Goal: Information Seeking & Learning: Learn about a topic

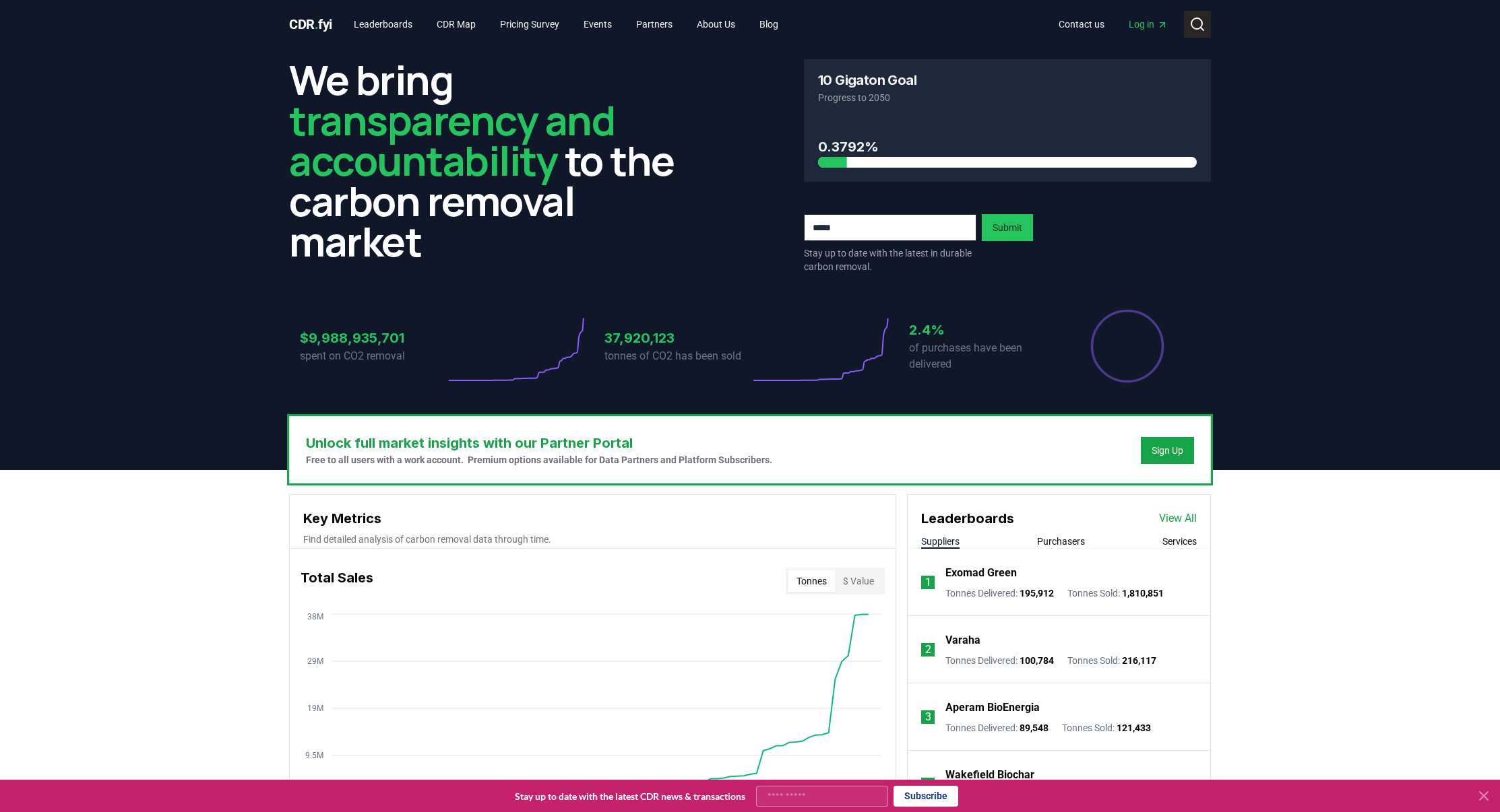
click at [1190, 27] on icon at bounding box center [1197, 25] width 17 height 17
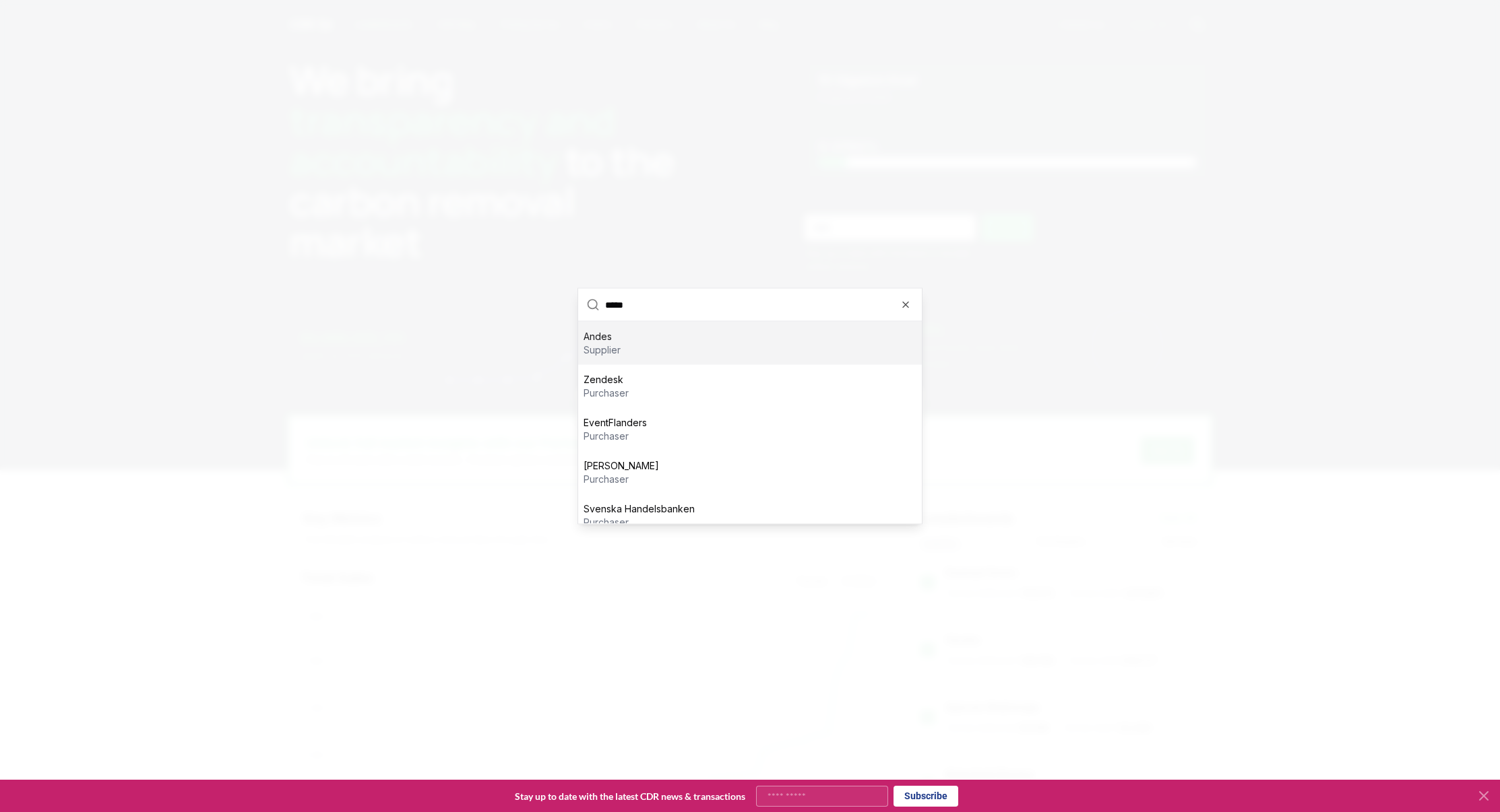
type input "*****"
click at [617, 338] on p "Andes" at bounding box center [602, 337] width 37 height 14
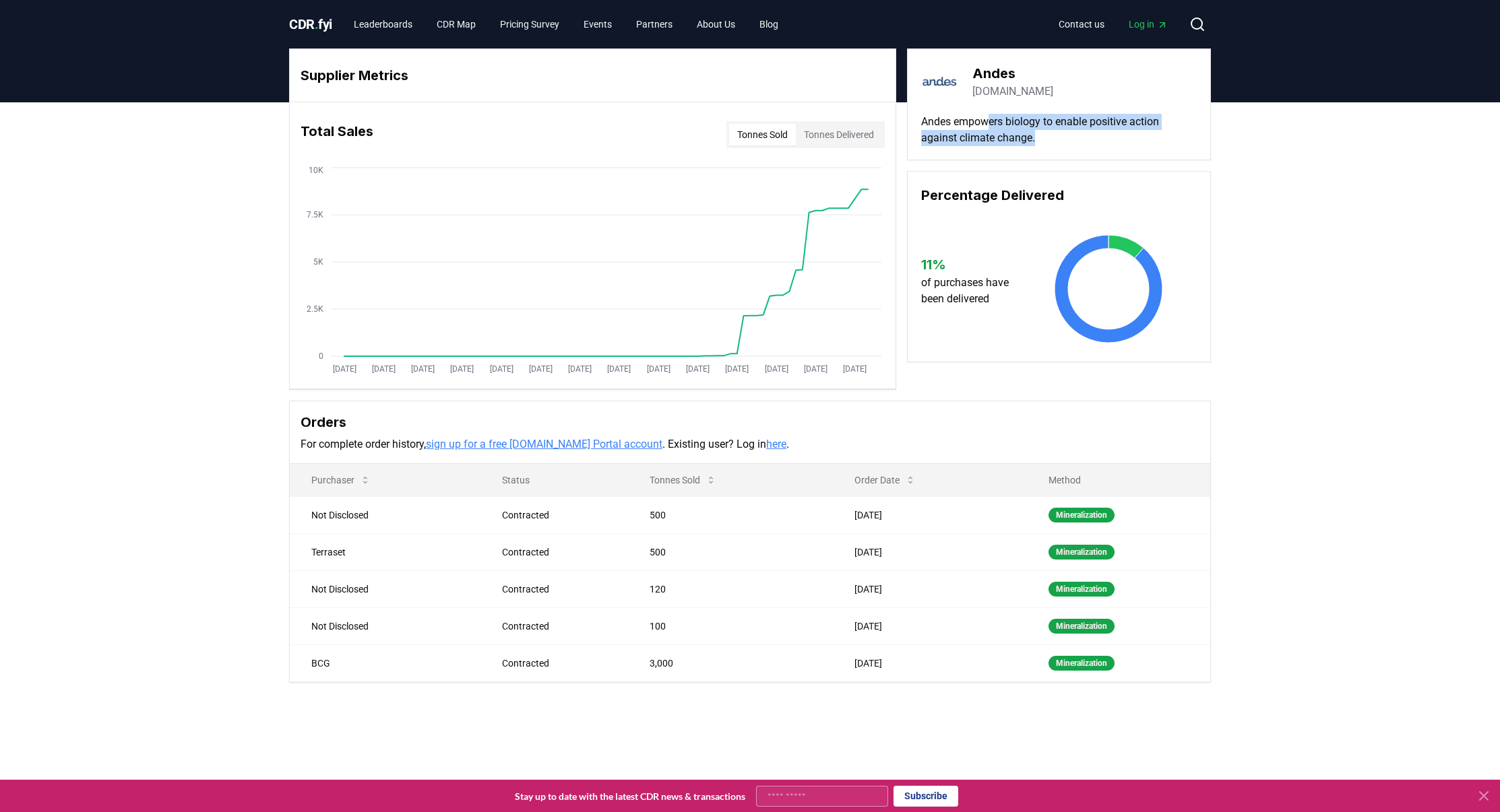
drag, startPoint x: 990, startPoint y: 126, endPoint x: 1124, endPoint y: 148, distance: 135.8
click at [1124, 148] on div "Andes [DOMAIN_NAME] Andes empowers biology to enable positive action against cl…" at bounding box center [1058, 105] width 304 height 112
click at [837, 144] on button "Tonnes Delivered" at bounding box center [839, 134] width 86 height 21
